Goal: Task Accomplishment & Management: Use online tool/utility

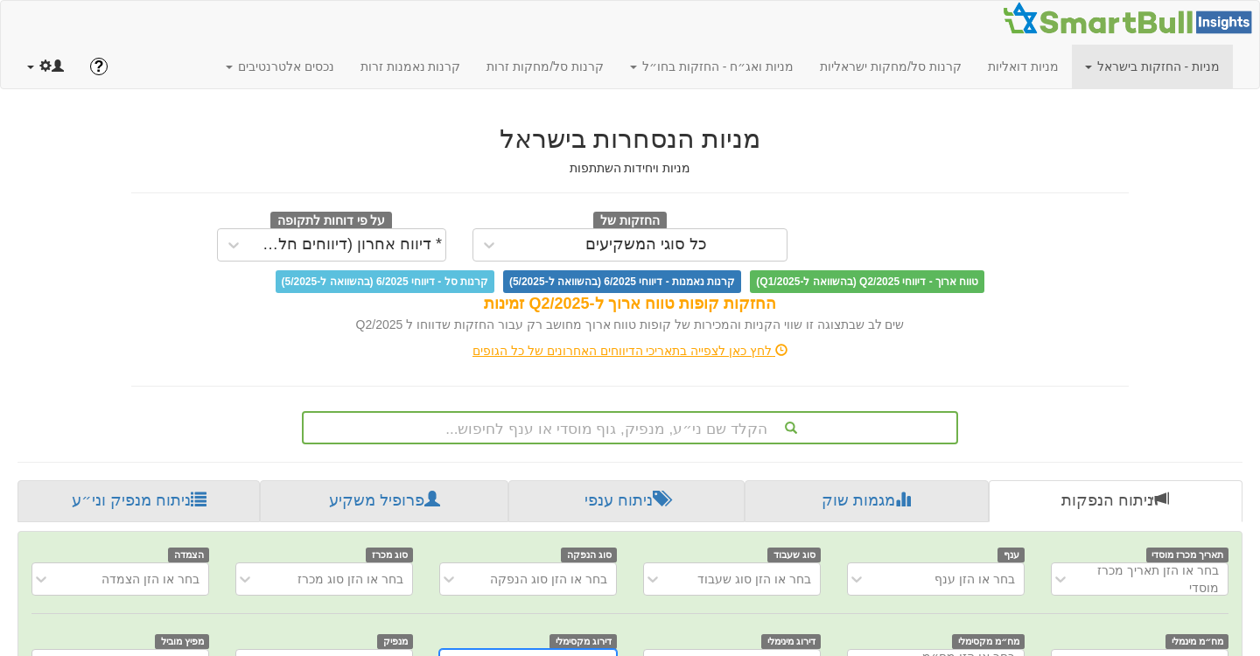
click at [31, 60] on link at bounding box center [45, 67] width 63 height 44
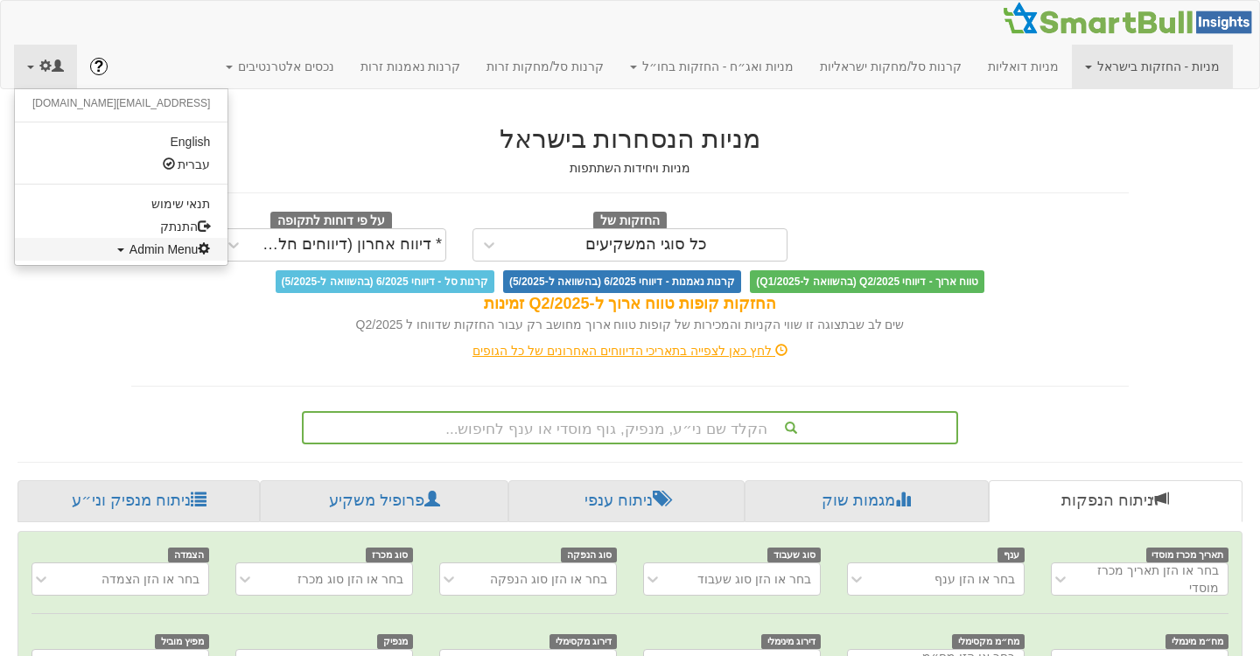
click at [129, 251] on span "Admin Menu" at bounding box center [169, 249] width 81 height 14
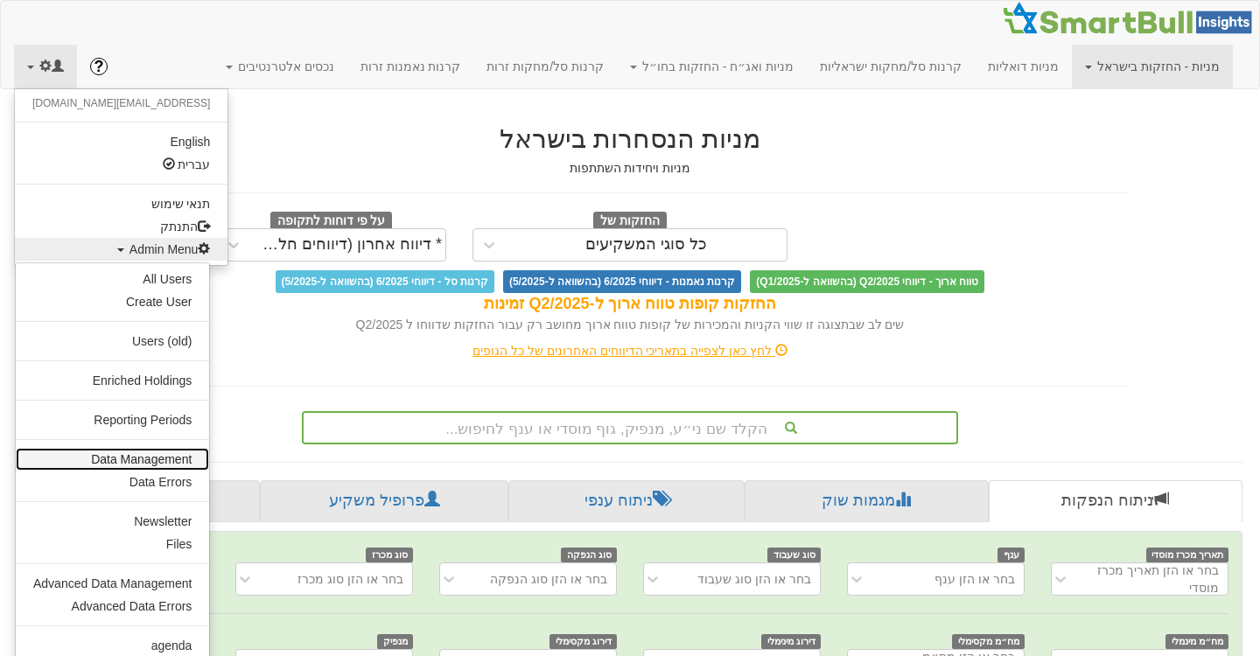
click at [140, 454] on link "Data Management" at bounding box center [112, 459] width 193 height 23
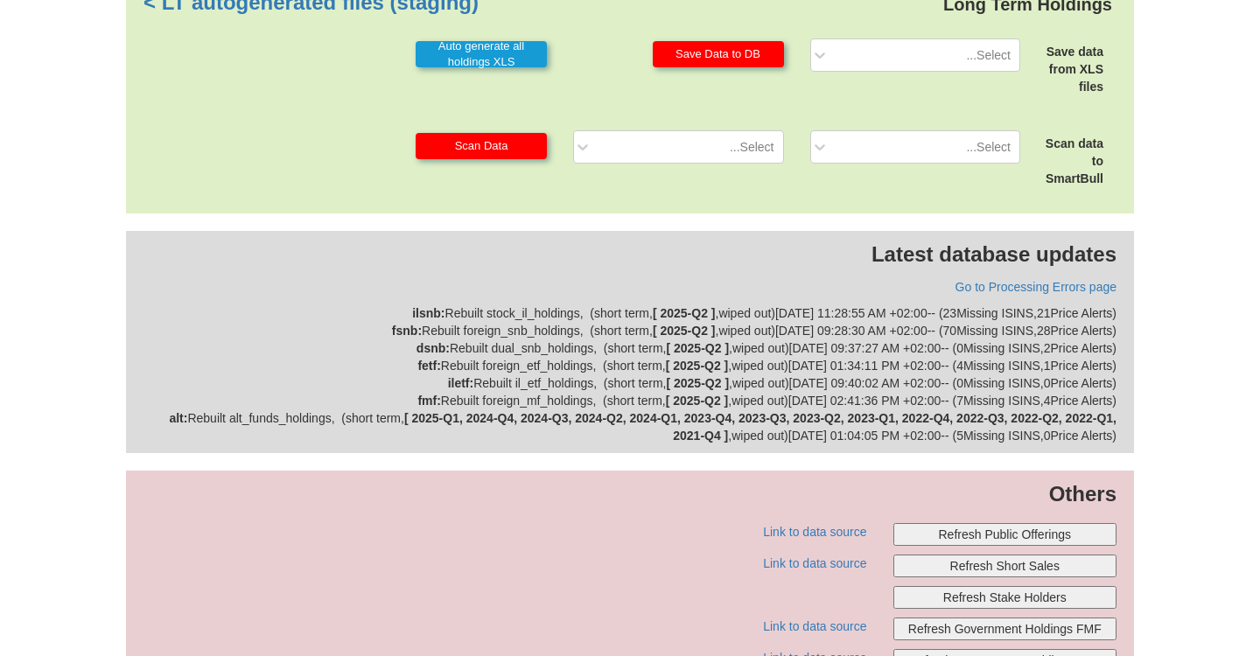
scroll to position [527, 0]
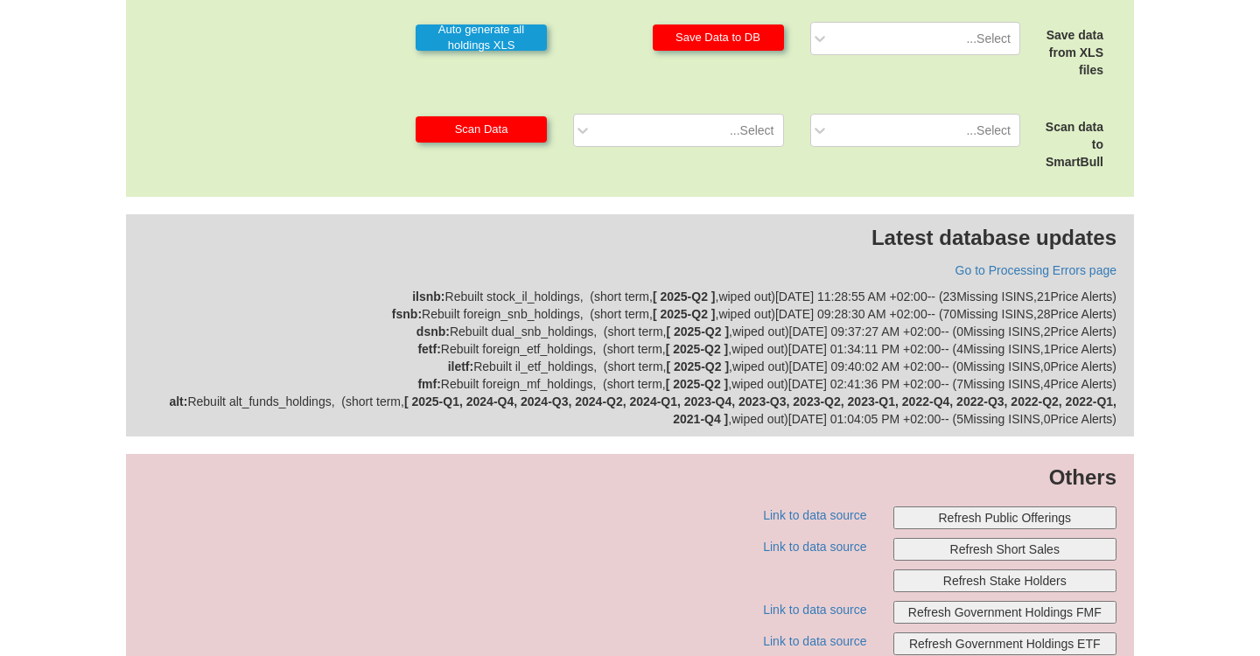
click at [1011, 513] on button "Refresh Public Offerings" at bounding box center [1005, 518] width 224 height 23
